Goal: Transaction & Acquisition: Purchase product/service

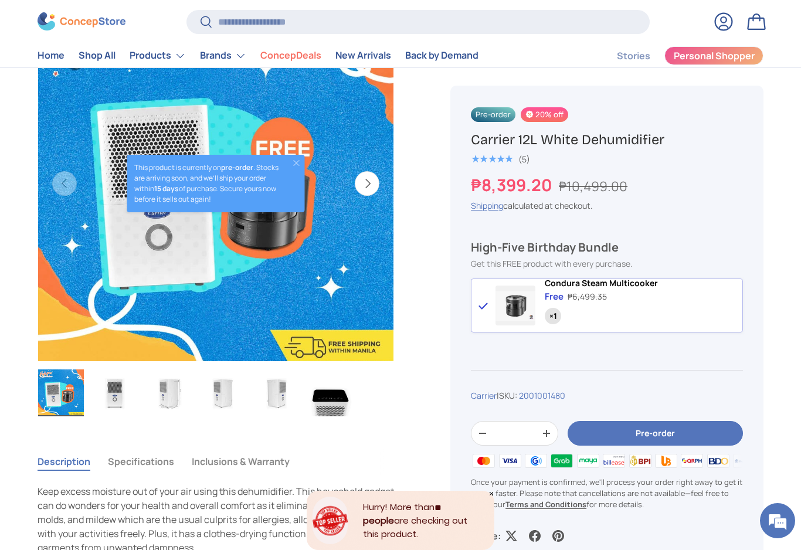
click at [100, 29] on img at bounding box center [82, 22] width 88 height 18
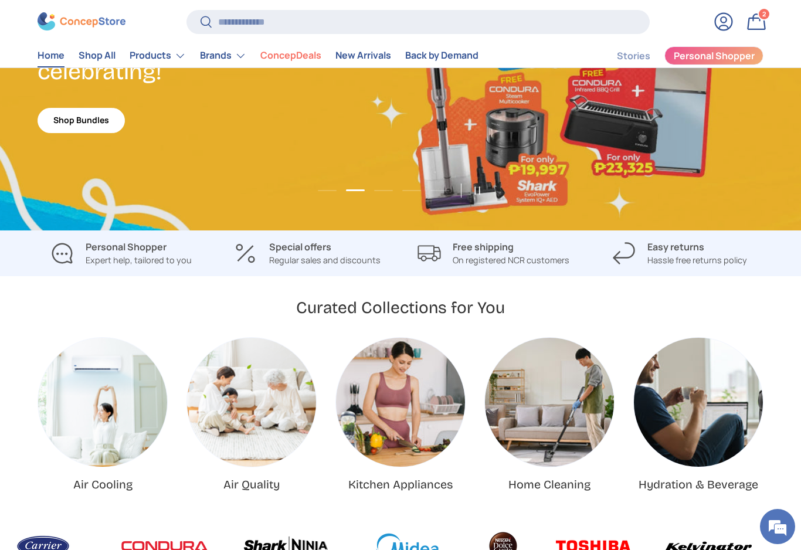
scroll to position [159, 0]
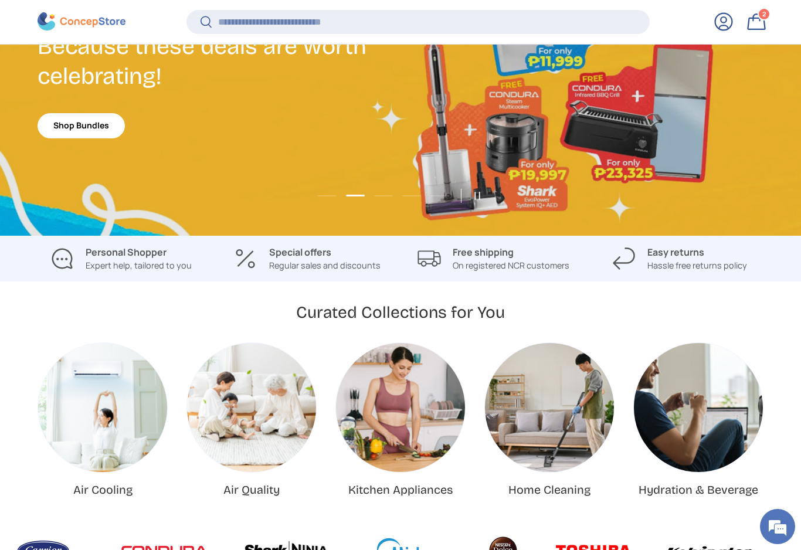
click at [551, 435] on img "Home Cleaning" at bounding box center [549, 407] width 129 height 129
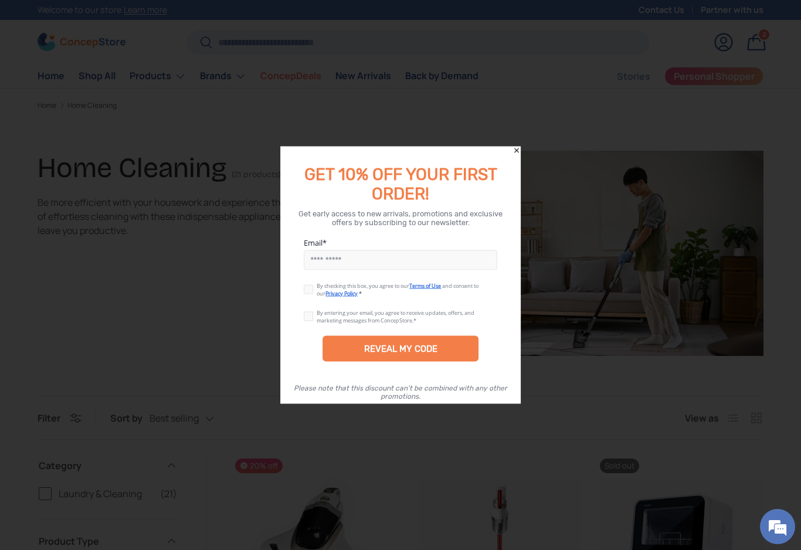
click at [345, 264] on input "Email" at bounding box center [401, 260] width 194 height 20
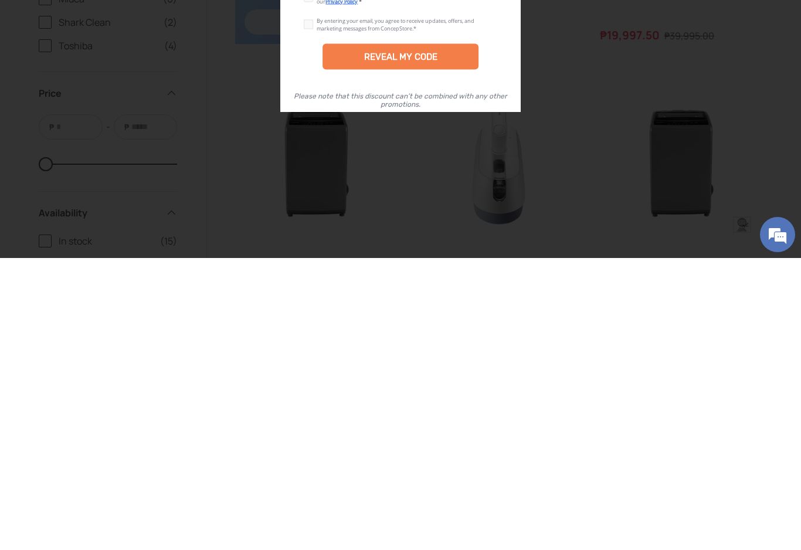
scroll to position [1035, 0]
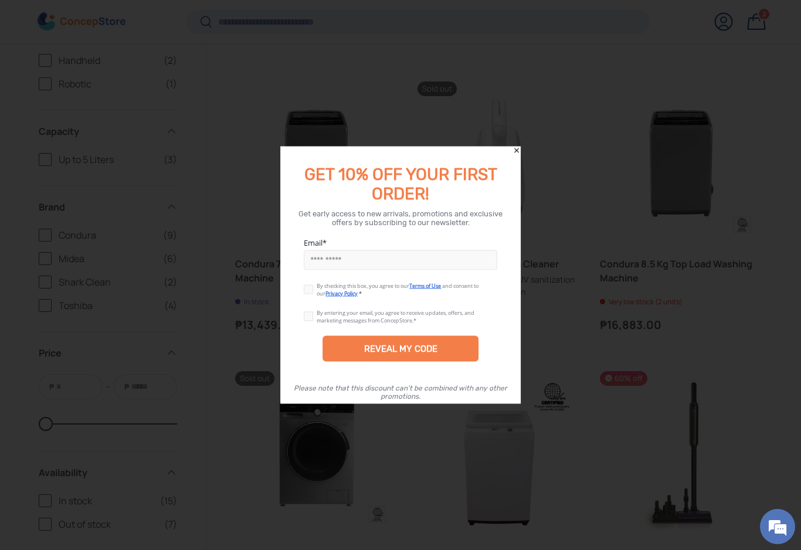
click at [364, 267] on input "Email" at bounding box center [401, 260] width 194 height 20
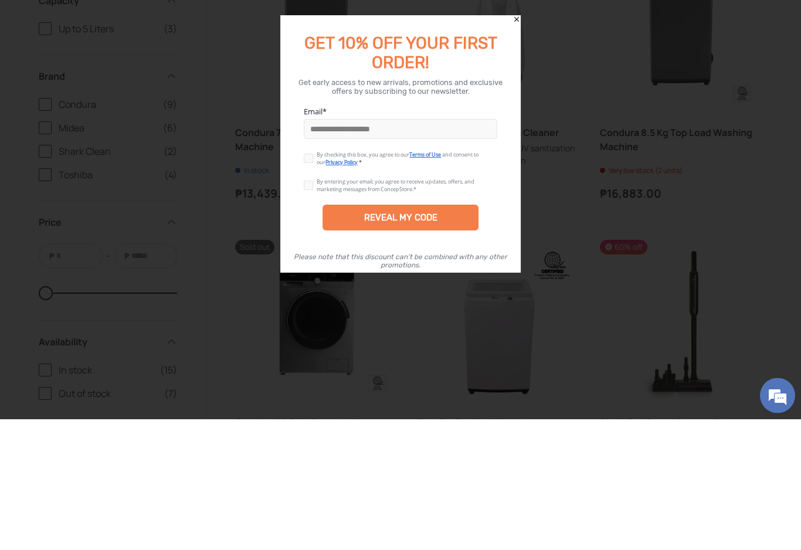
type input "**********"
click at [307, 283] on label at bounding box center [310, 287] width 13 height 9
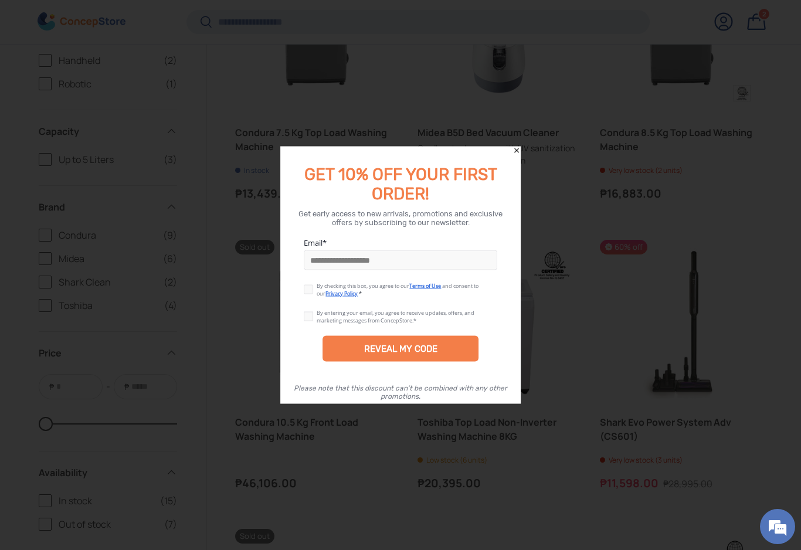
click at [306, 319] on label at bounding box center [310, 314] width 13 height 9
click at [344, 354] on div "REVEAL MY CODE" at bounding box center [401, 349] width 156 height 26
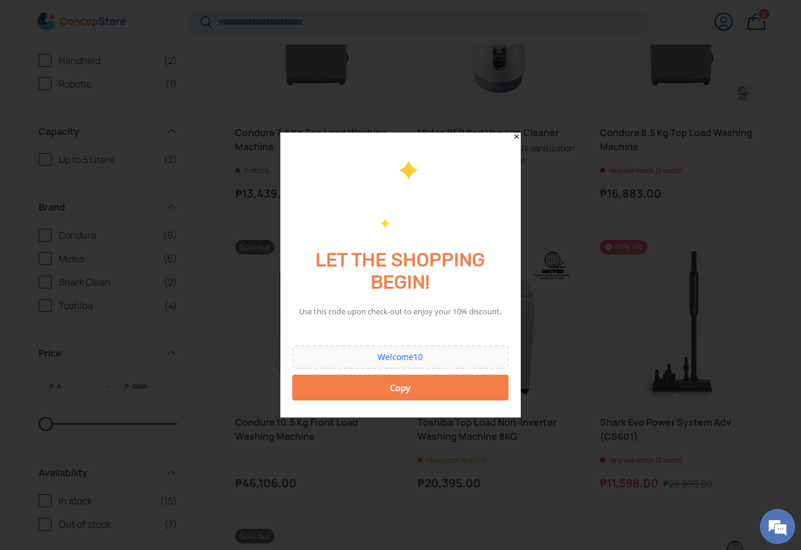
click at [516, 140] on icon "Close" at bounding box center [516, 137] width 8 height 8
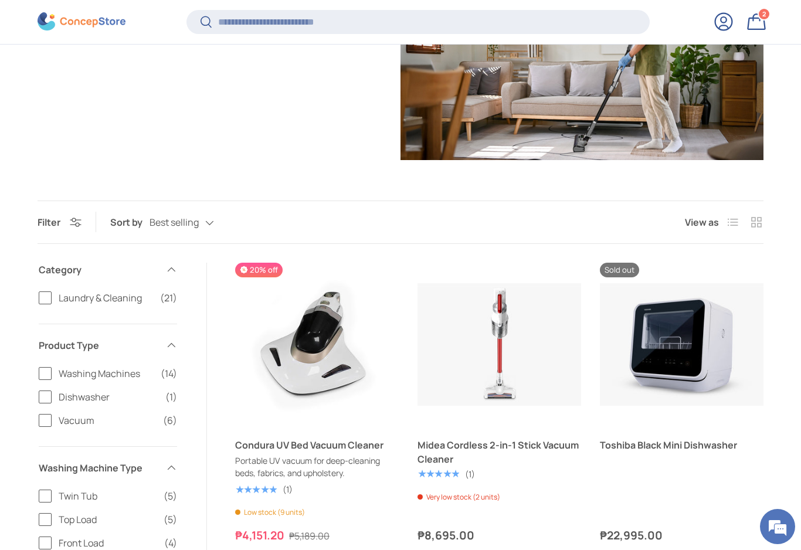
scroll to position [192, 0]
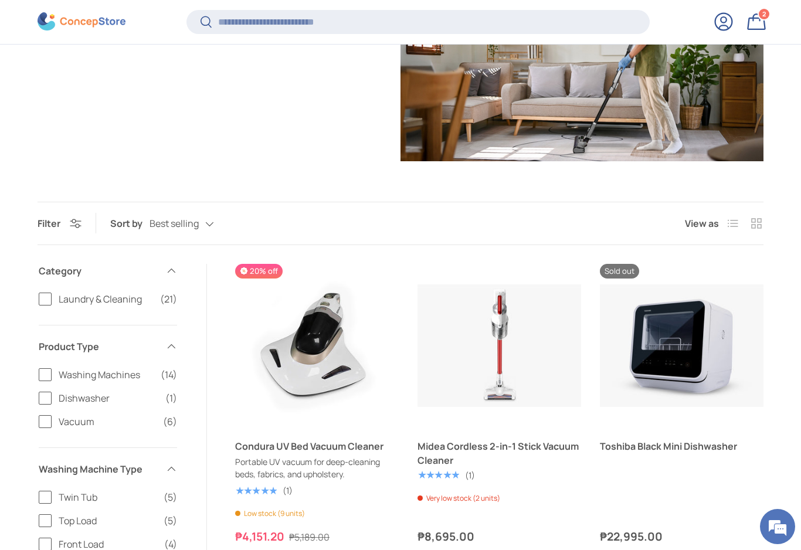
click at [208, 226] on div "Best selling Featured Best selling Alphabetically, A-Z Alphabetically, Z-A Pric…" at bounding box center [194, 223] width 88 height 21
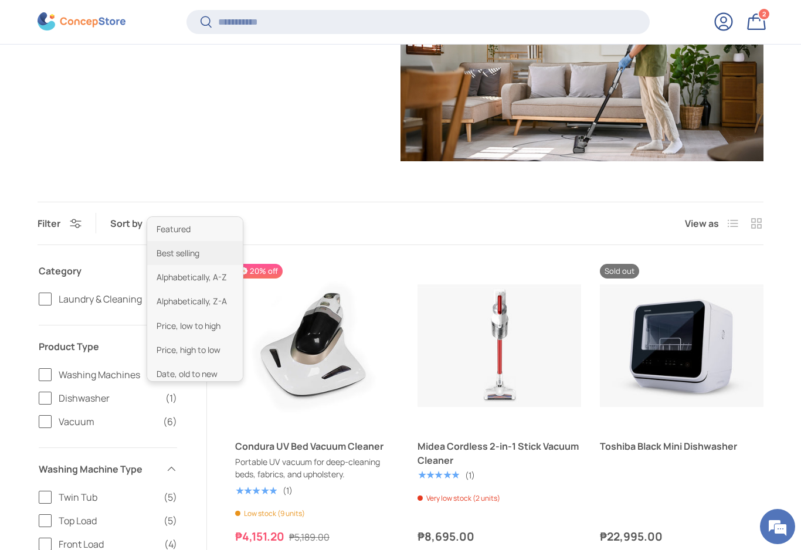
click at [168, 324] on li "Price, low to high" at bounding box center [195, 326] width 96 height 24
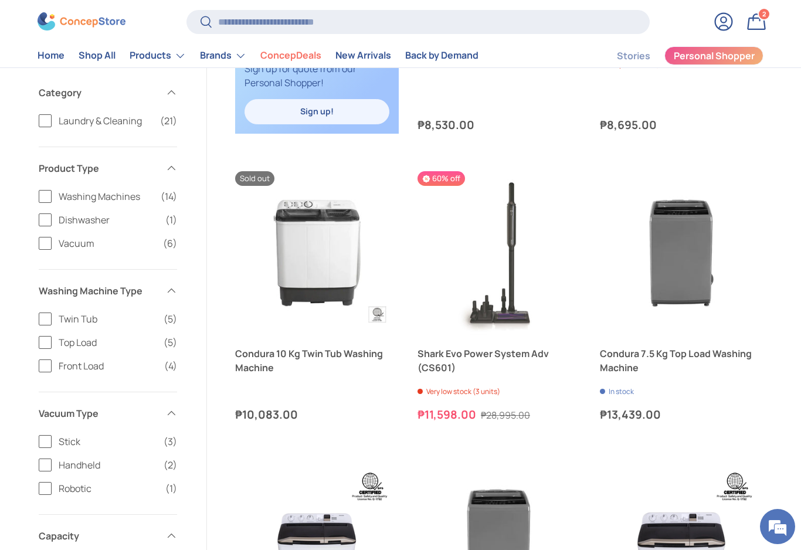
scroll to position [947, 0]
click at [351, 55] on link "New Arrivals" at bounding box center [363, 56] width 56 height 23
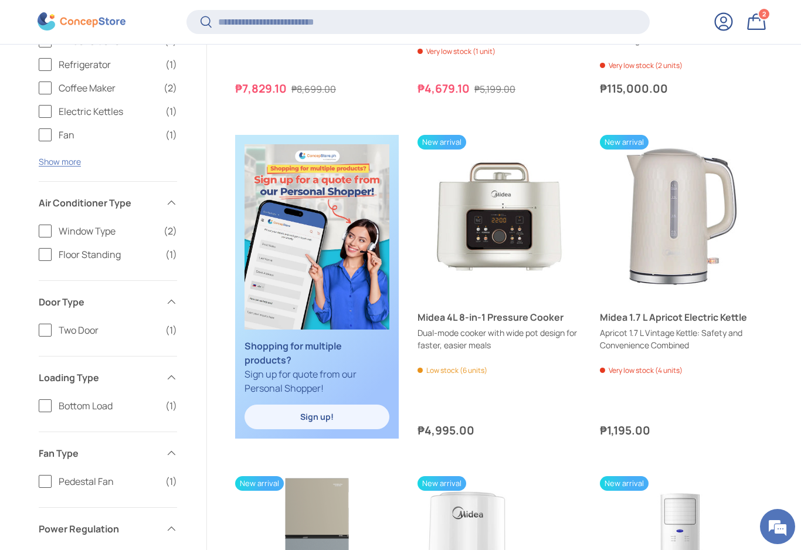
scroll to position [471, 0]
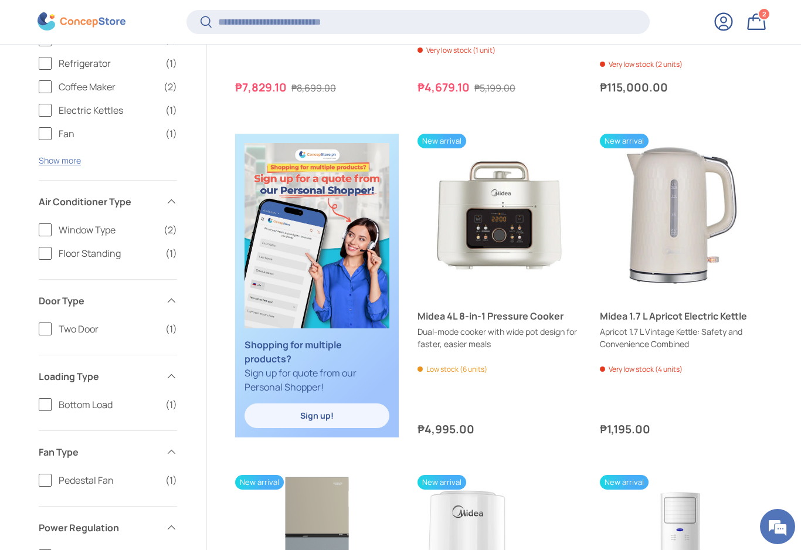
click at [676, 204] on img "Midea 1.7 L Apricot Electric Kettle" at bounding box center [682, 216] width 164 height 164
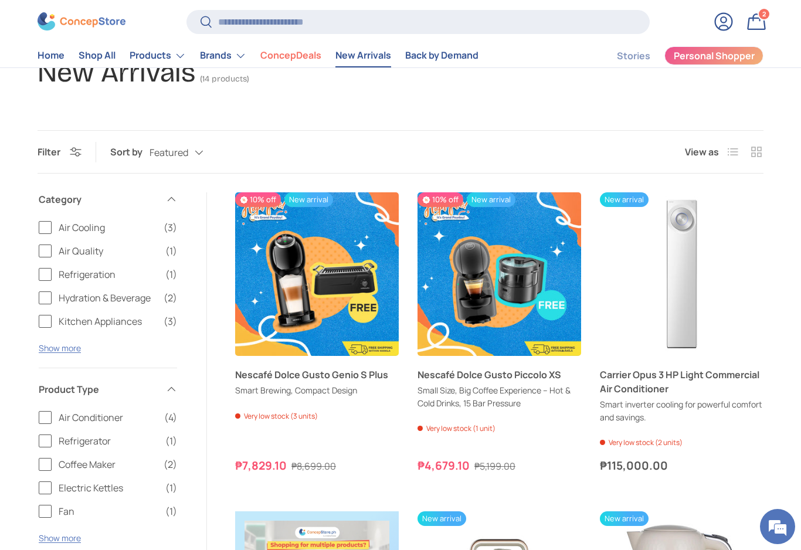
scroll to position [0, 0]
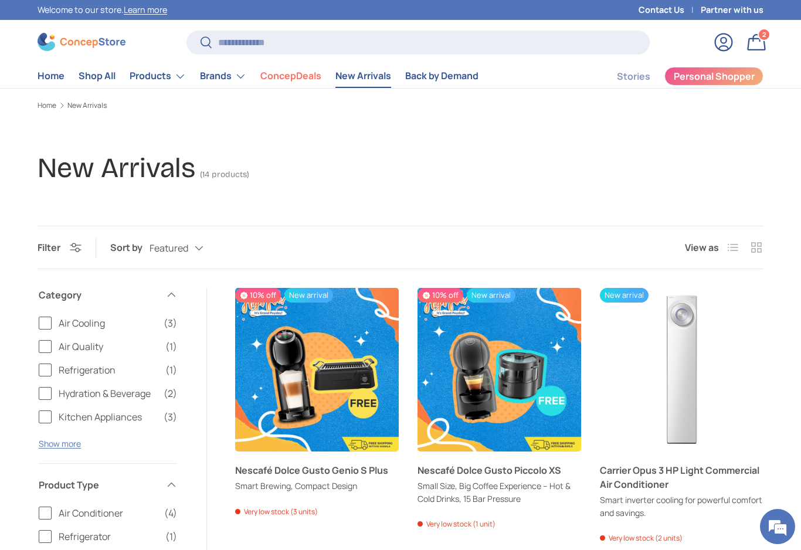
click at [293, 82] on link "ConcepDeals" at bounding box center [290, 76] width 61 height 23
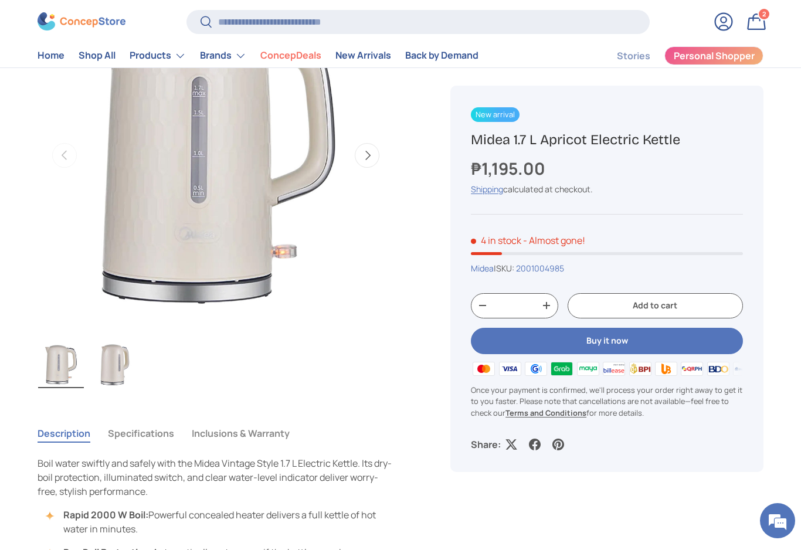
scroll to position [525, 0]
click at [112, 355] on img "Gallery Viewer" at bounding box center [115, 365] width 46 height 47
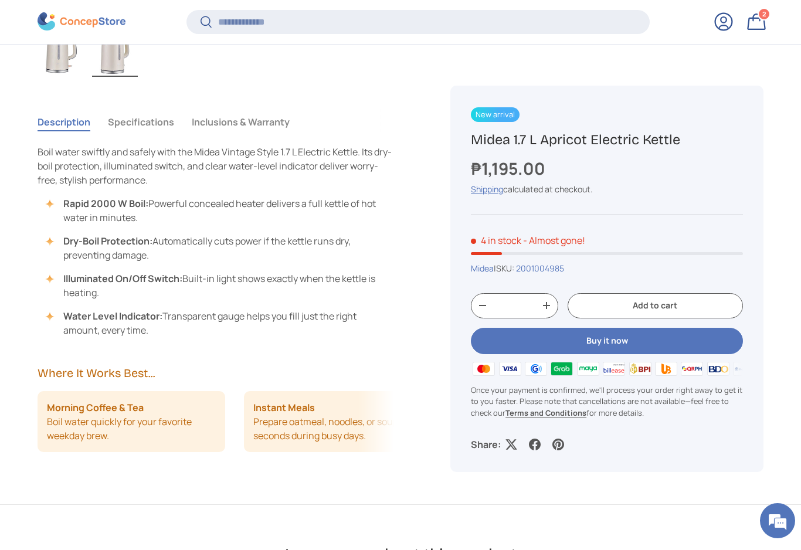
scroll to position [836, 0]
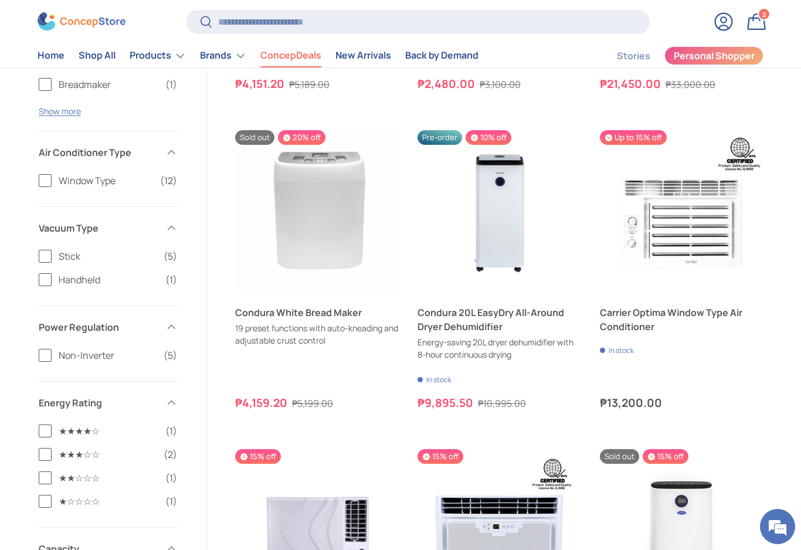
scroll to position [2642, 0]
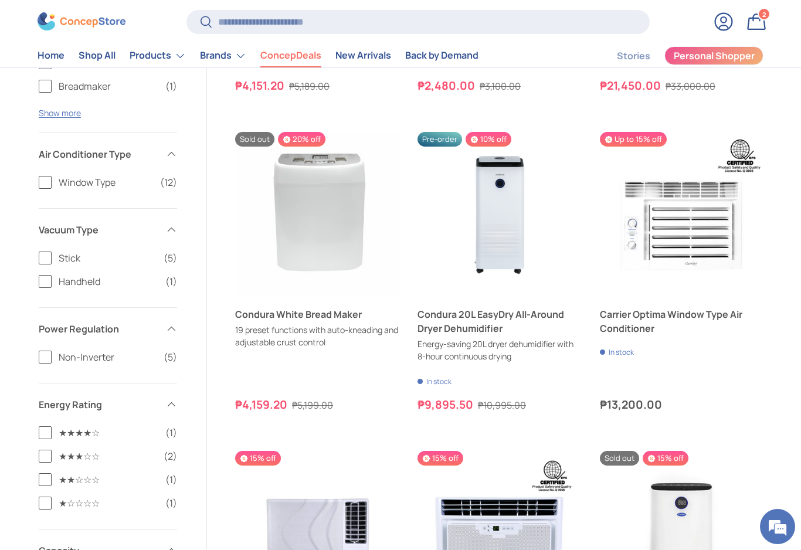
click at [430, 54] on link "Back by Demand" at bounding box center [441, 56] width 73 height 23
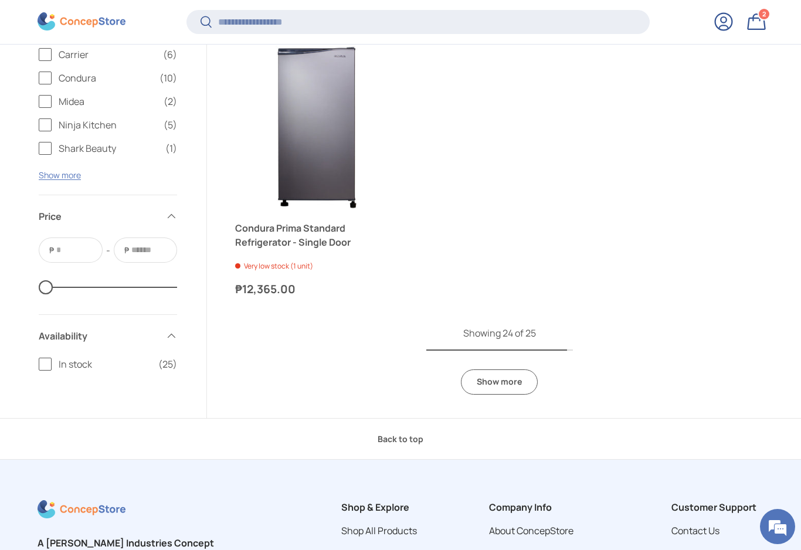
scroll to position [2789, 0]
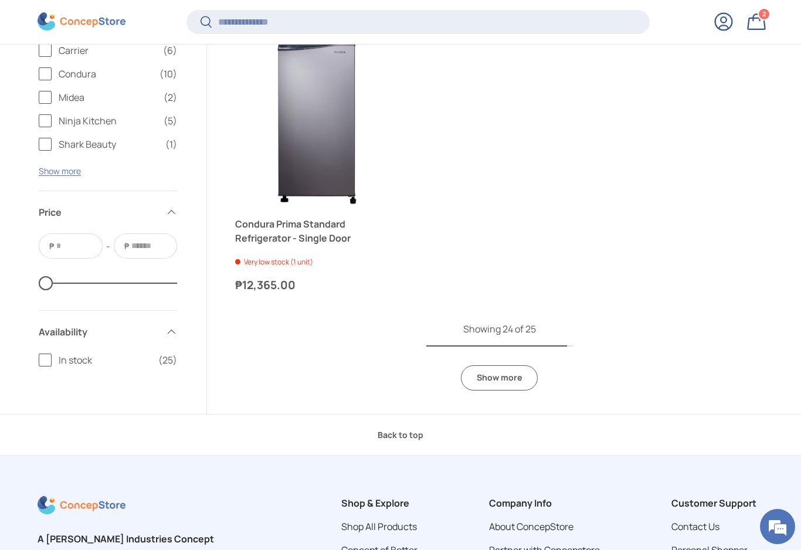
click at [505, 365] on link "Show more" at bounding box center [499, 377] width 77 height 25
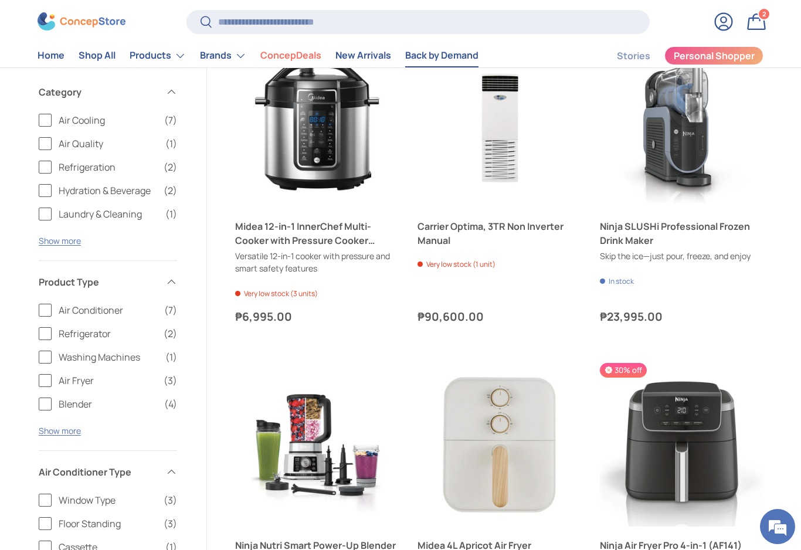
scroll to position [1230, 0]
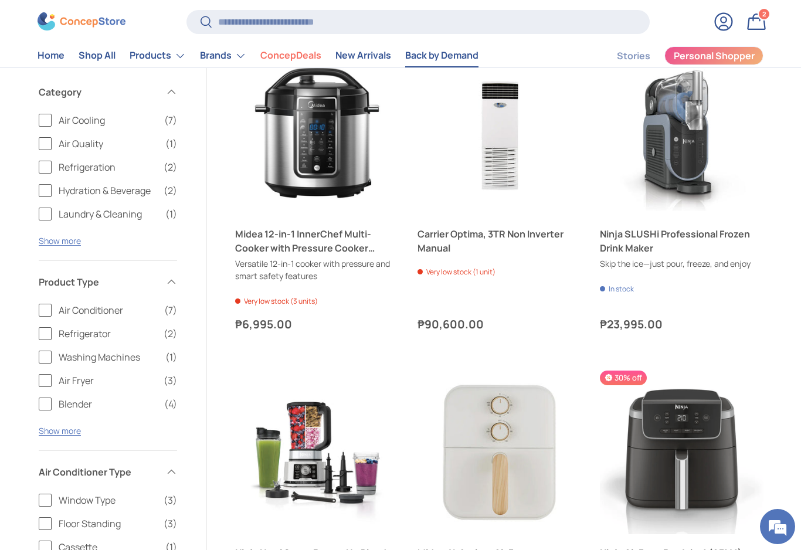
click at [752, 15] on link "Bag 2 2 items" at bounding box center [757, 22] width 26 height 26
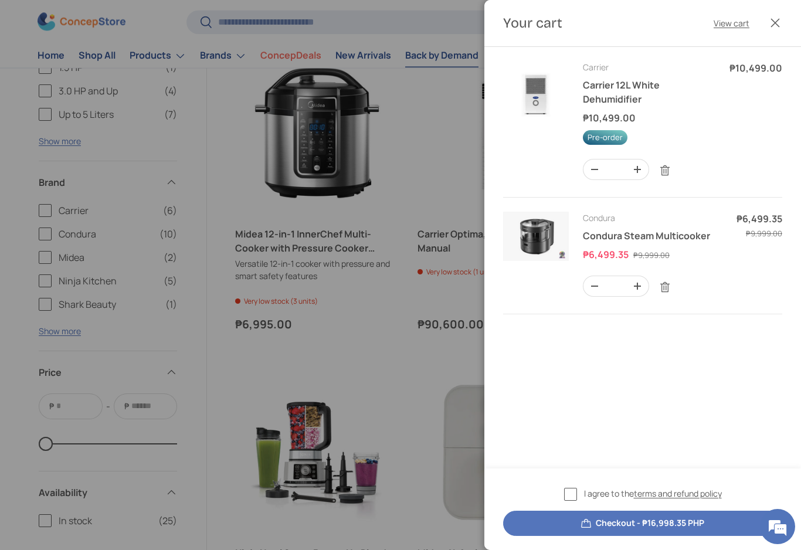
scroll to position [0, 0]
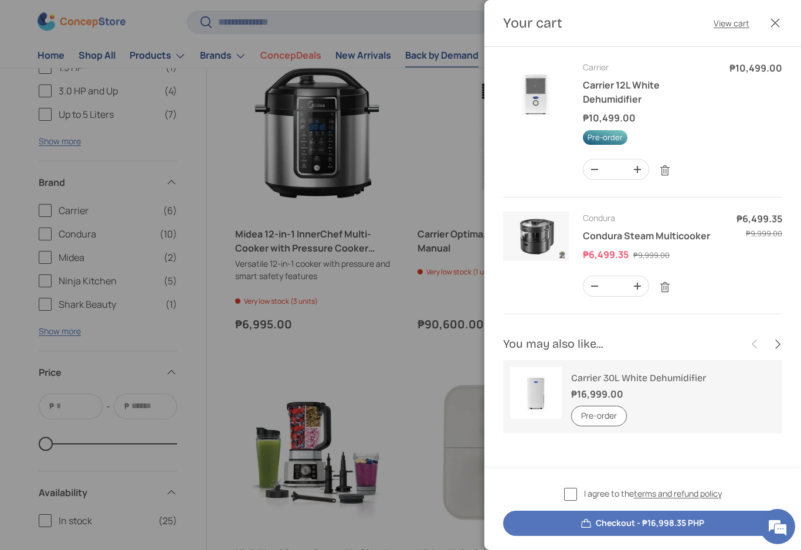
click at [536, 85] on img "Your cart" at bounding box center [536, 94] width 66 height 66
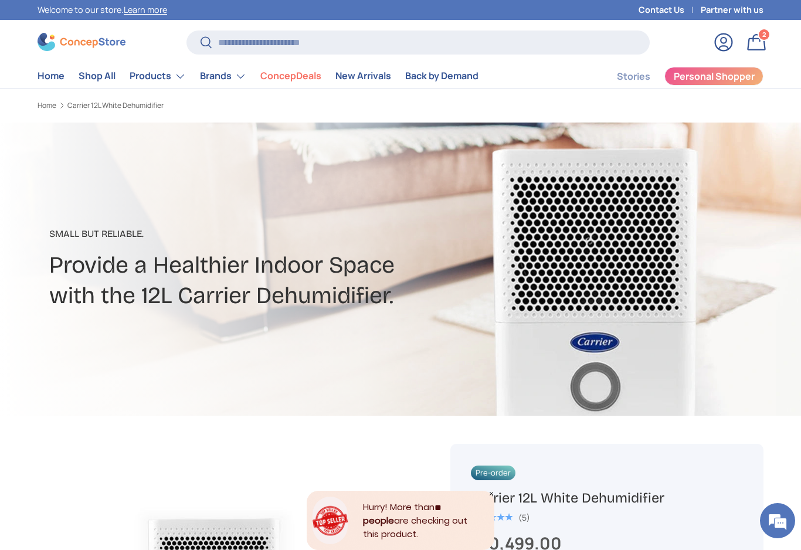
click at [751, 40] on link "Bag 2 2 items" at bounding box center [757, 42] width 26 height 26
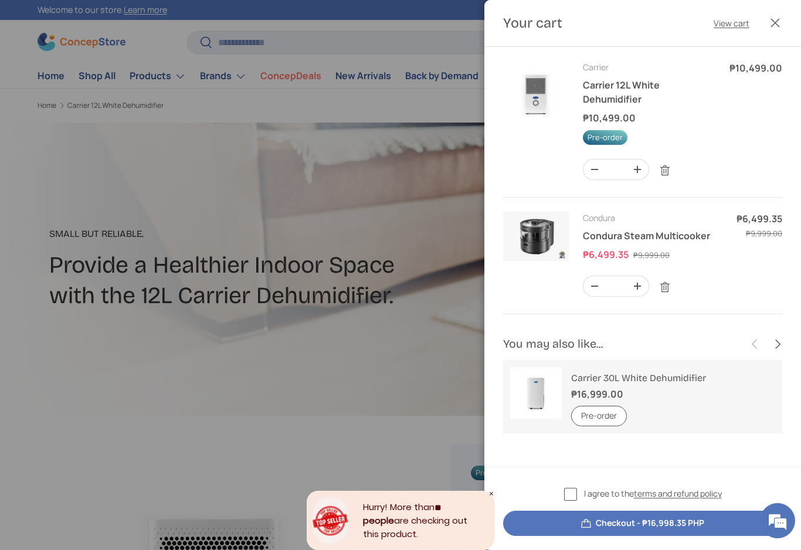
click at [667, 160] on link "Remove" at bounding box center [665, 170] width 22 height 22
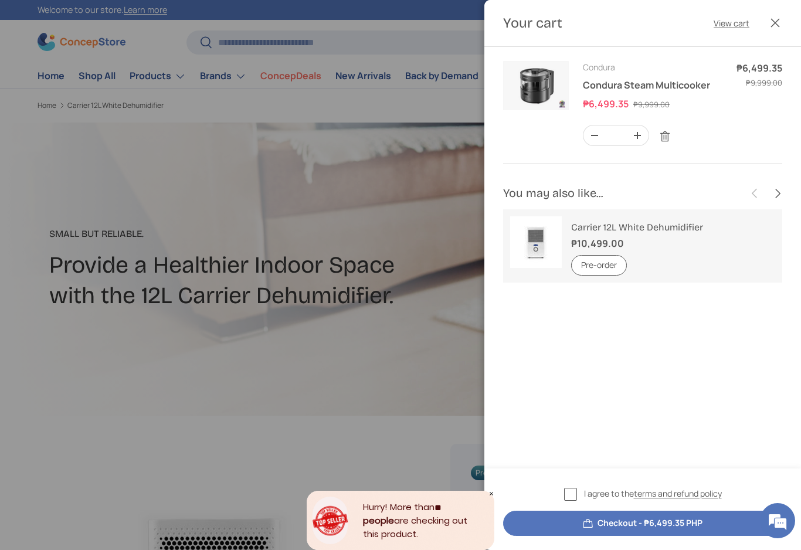
click at [666, 134] on link "Remove" at bounding box center [665, 136] width 22 height 22
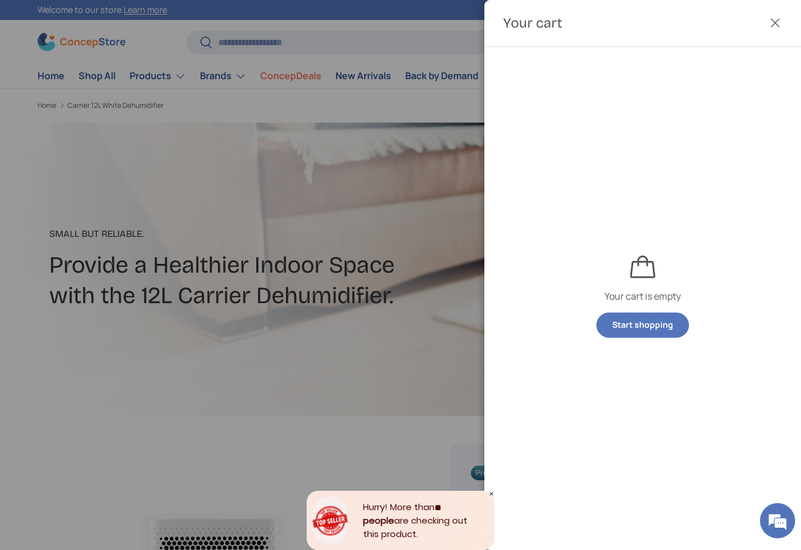
click at [779, 30] on button "Close" at bounding box center [775, 23] width 26 height 26
